Goal: Task Accomplishment & Management: Use online tool/utility

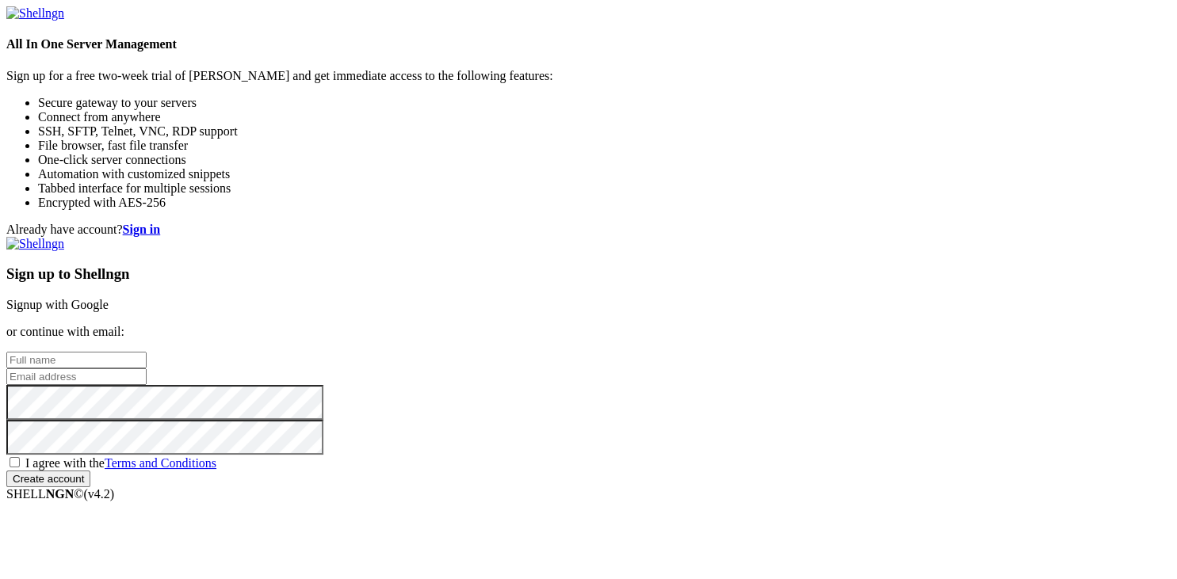
click at [109, 298] on link "Signup with Google" at bounding box center [57, 304] width 102 height 13
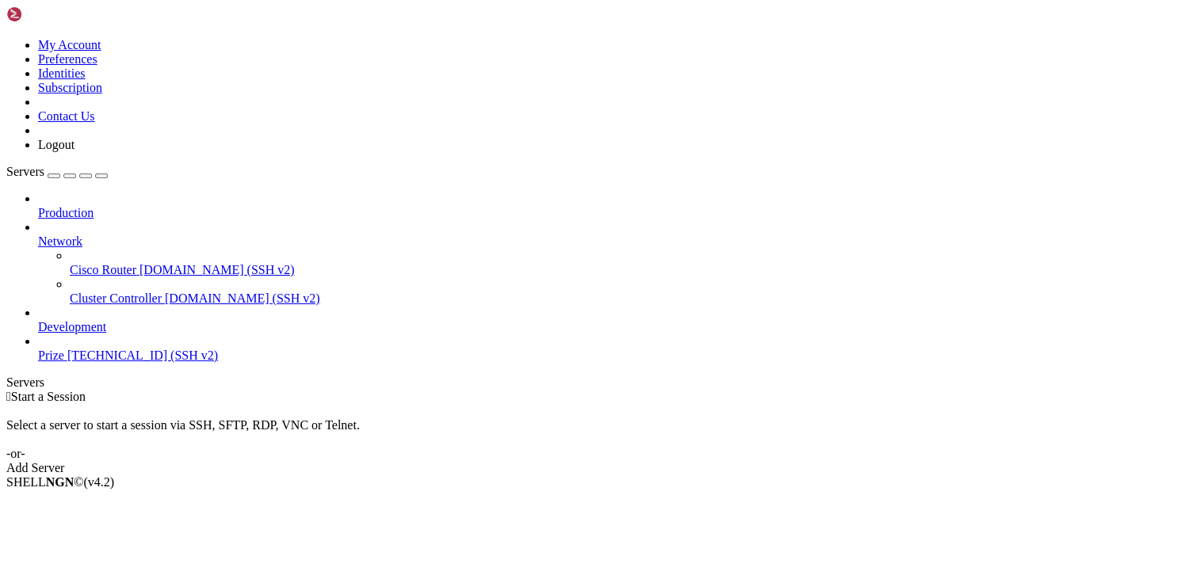
click at [105, 349] on link "Prize [TECHNICAL_ID] (SSH v2)" at bounding box center [604, 356] width 1133 height 14
click at [64, 349] on span "Prize" at bounding box center [51, 355] width 26 height 13
click at [674, 461] on div "Add Server" at bounding box center [588, 468] width 1165 height 14
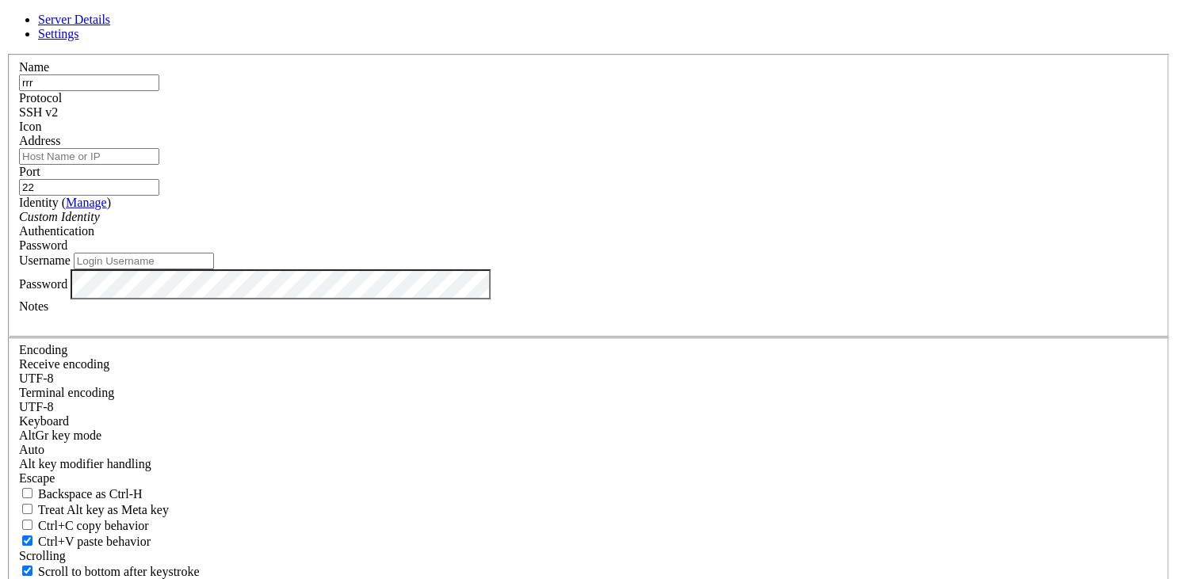
type input "rrr"
click at [159, 165] on input "Address" at bounding box center [89, 156] width 140 height 17
paste input "[TECHNICAL_ID]"
type input "[TECHNICAL_ID]"
click at [100, 224] on icon "Custom Identity" at bounding box center [59, 216] width 81 height 13
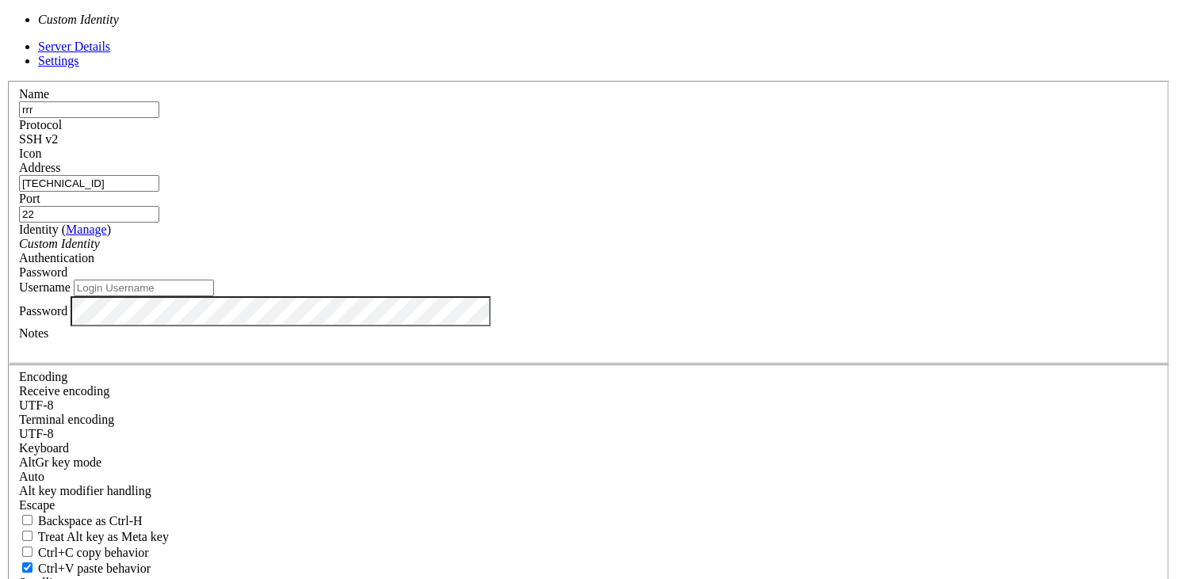
click at [100, 250] on icon "Custom Identity" at bounding box center [59, 243] width 81 height 13
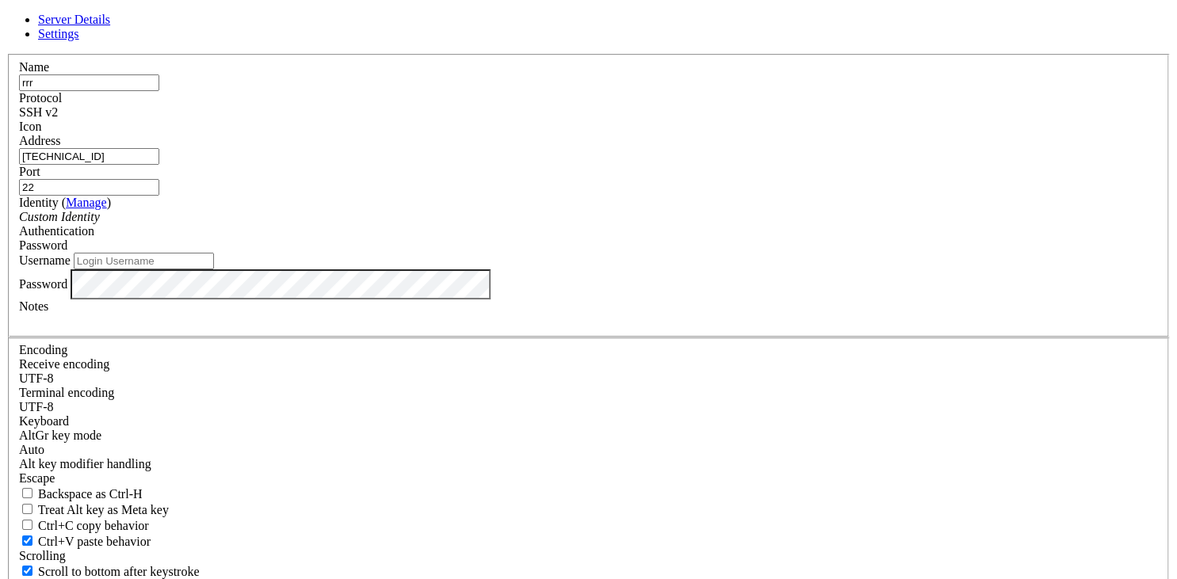
click at [67, 252] on span "Password" at bounding box center [43, 245] width 48 height 13
click at [214, 270] on input "Username" at bounding box center [144, 261] width 140 height 17
type input "root"
click at [709, 120] on div "SSH v2" at bounding box center [588, 112] width 1139 height 14
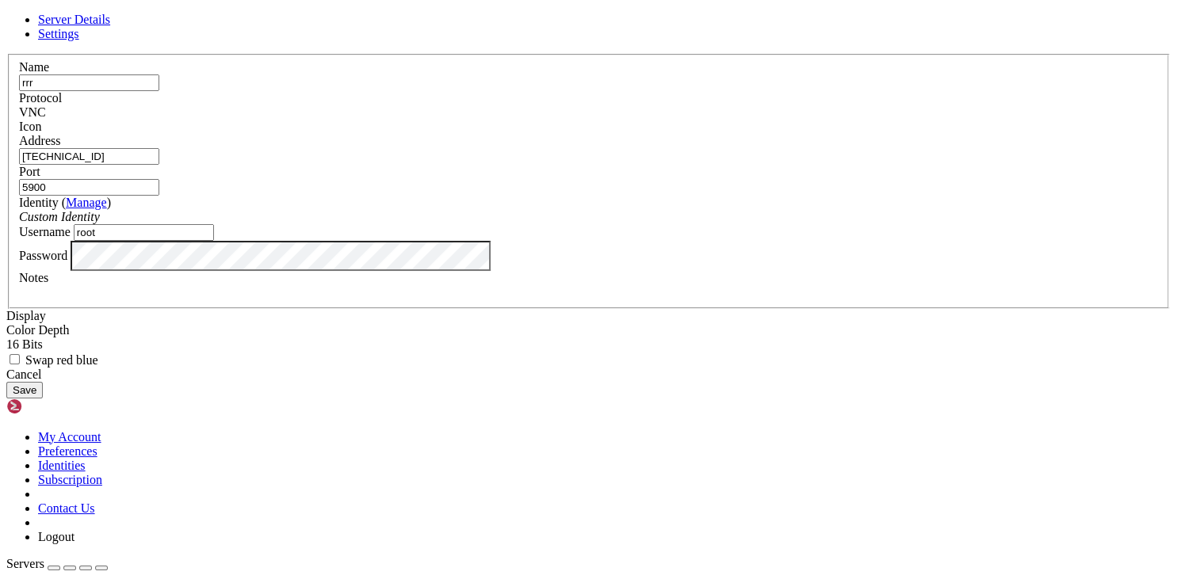
click at [159, 196] on input "5900" at bounding box center [89, 187] width 140 height 17
drag, startPoint x: 750, startPoint y: 204, endPoint x: 429, endPoint y: 148, distance: 325.8
click at [159, 179] on input "5900" at bounding box center [89, 187] width 140 height 17
type input "22"
click at [60, 147] on label "Address" at bounding box center [39, 140] width 41 height 13
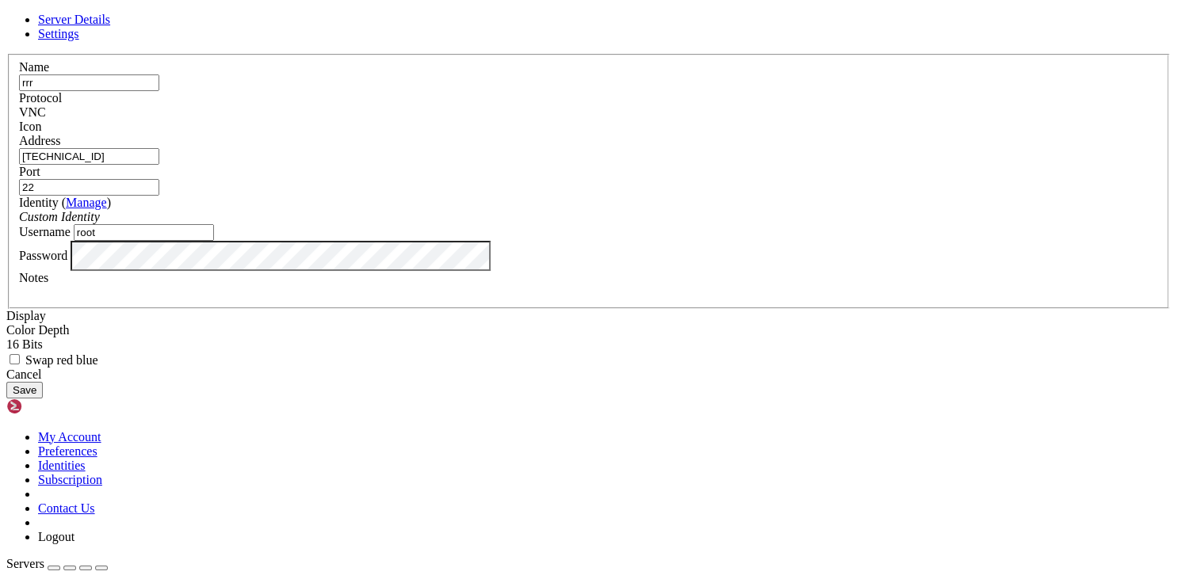
click at [159, 165] on input "[TECHNICAL_ID]" at bounding box center [89, 156] width 140 height 17
click at [629, 196] on div "Port 22" at bounding box center [588, 180] width 1139 height 31
click at [661, 224] on div "Custom Identity" at bounding box center [588, 217] width 1139 height 14
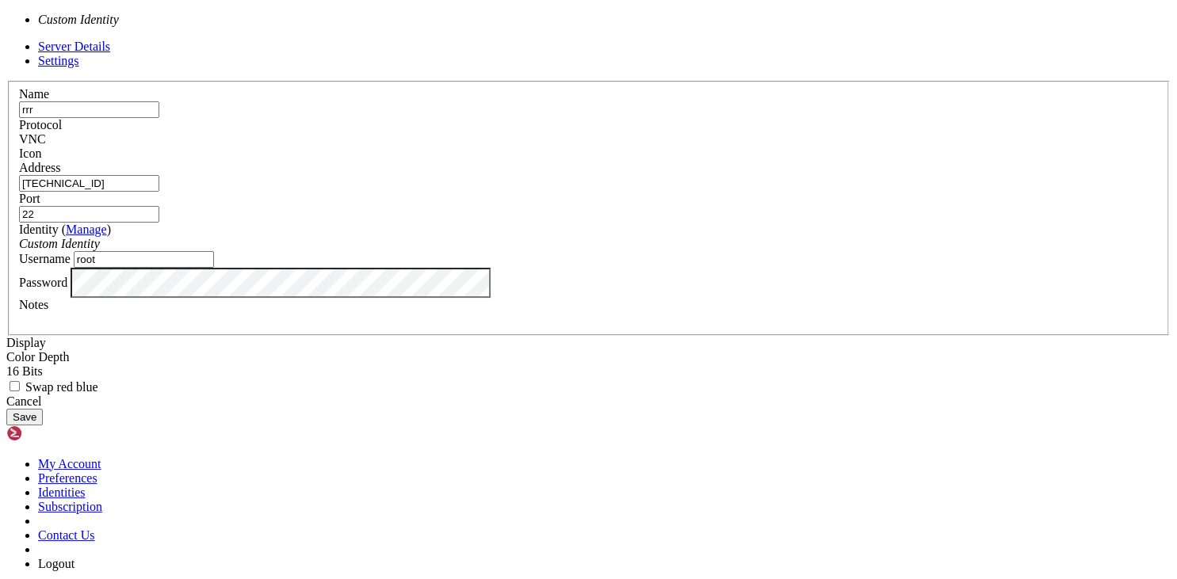
click at [660, 251] on div "Custom Identity" at bounding box center [588, 244] width 1139 height 14
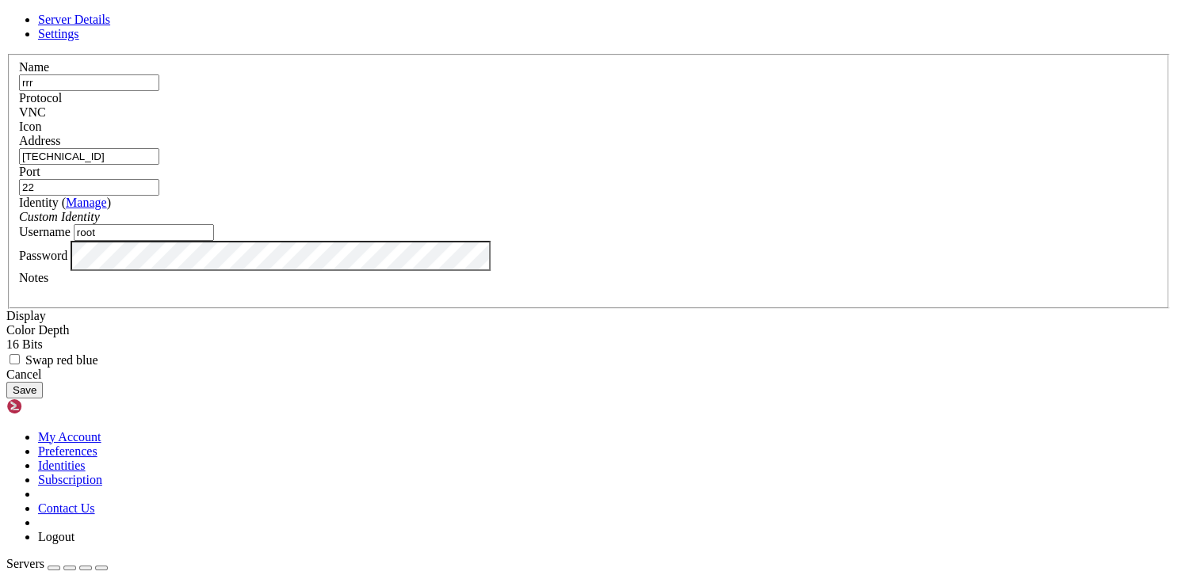
click at [43, 399] on button "Save" at bounding box center [24, 390] width 36 height 17
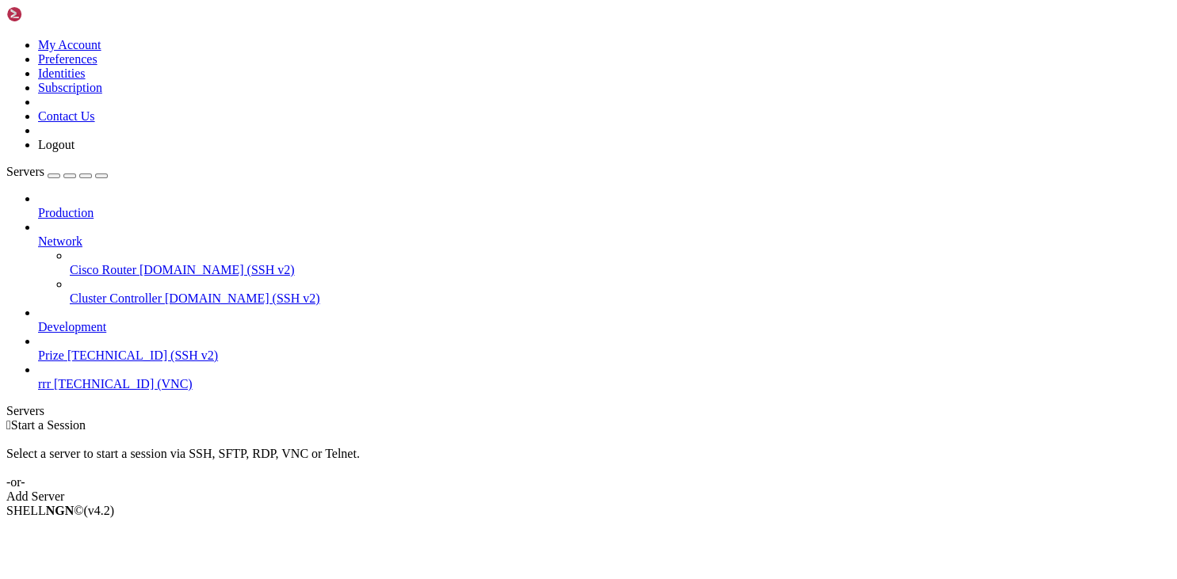
click at [80, 377] on span "[TECHNICAL_ID] (VNC)" at bounding box center [123, 383] width 139 height 13
click at [38, 377] on icon at bounding box center [38, 377] width 0 height 0
click at [44, 349] on link "Prize [TECHNICAL_ID] (SSH v2)" at bounding box center [604, 356] width 1133 height 14
click at [43, 377] on link "rrr [TECHNICAL_ID] (VNC)" at bounding box center [604, 384] width 1133 height 14
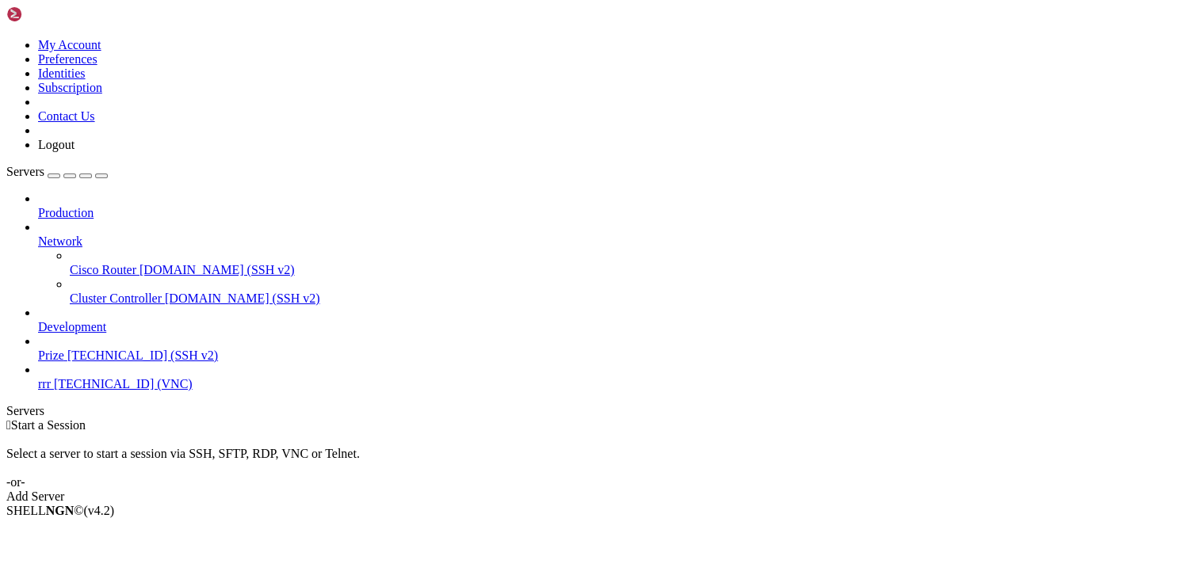
click at [43, 377] on link "rrr [TECHNICAL_ID] (VNC)" at bounding box center [604, 384] width 1133 height 14
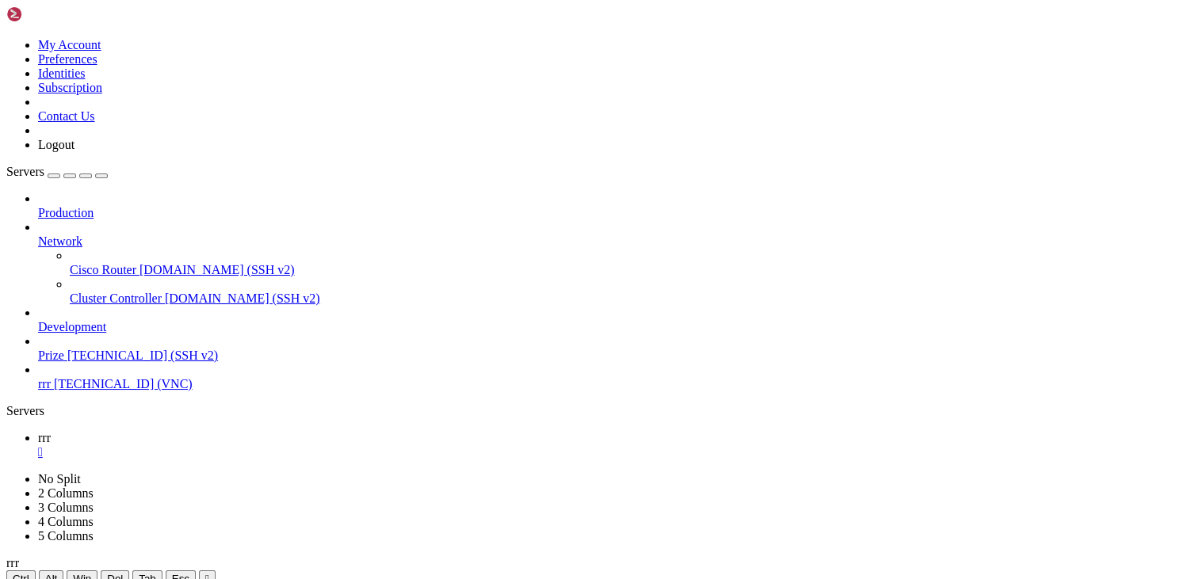
click at [43, 377] on link "rrr [TECHNICAL_ID] (VNC)" at bounding box center [604, 384] width 1133 height 14
click at [64, 349] on span "Prize" at bounding box center [51, 355] width 26 height 13
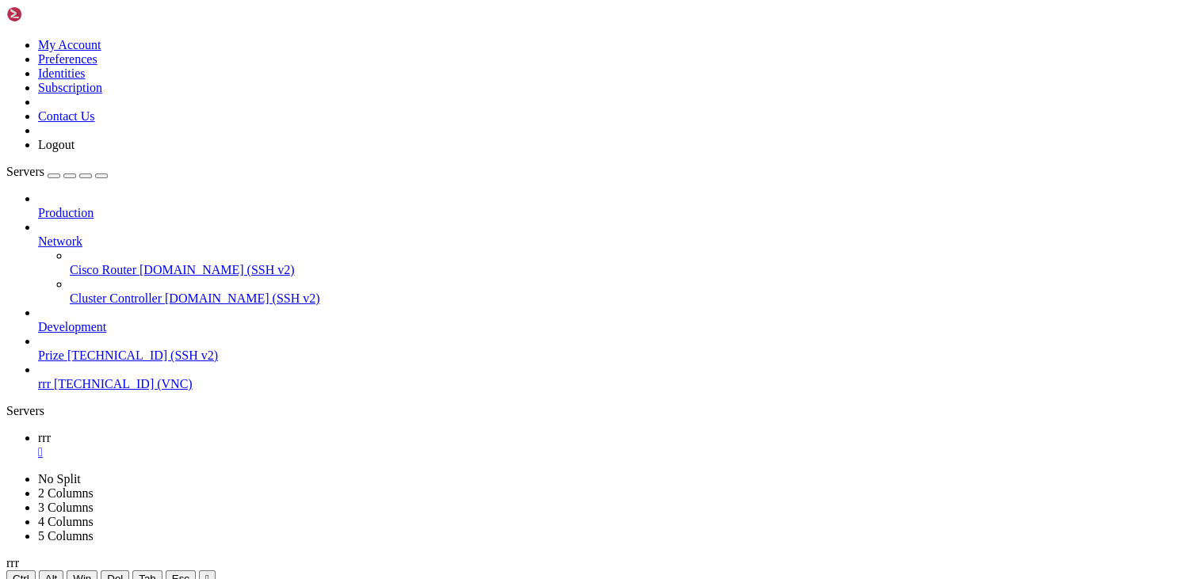
click at [64, 349] on span "Prize" at bounding box center [51, 355] width 26 height 13
